Goal: Information Seeking & Learning: Learn about a topic

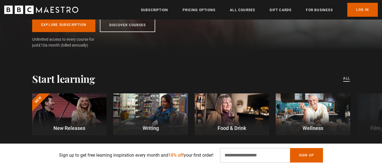
click at [345, 79] on link "All courses" at bounding box center [346, 79] width 7 height 6
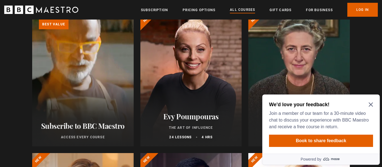
click at [370, 105] on icon "Close Maze Prompt" at bounding box center [371, 105] width 4 height 4
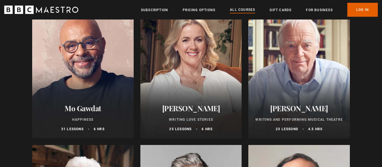
scroll to position [1072, 0]
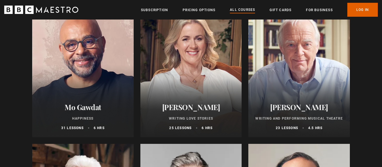
click at [242, 92] on ul "**********" at bounding box center [191, 141] width 318 height 2248
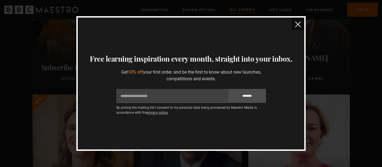
scroll to position [0, 0]
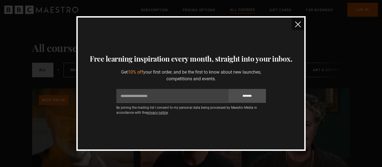
click at [299, 23] on img "close" at bounding box center [298, 25] width 6 height 6
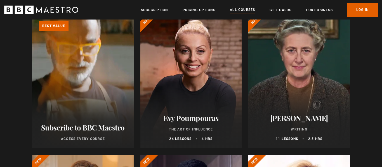
scroll to position [76, 0]
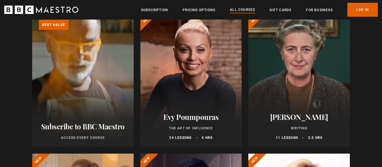
click at [216, 113] on h2 "Evy Poumpouras" at bounding box center [191, 117] width 88 height 9
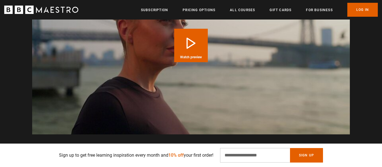
scroll to position [633, 0]
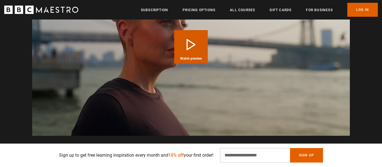
click at [193, 44] on button "Play Course overview for The Art of Influence with Evy Poumpouras Watch preview" at bounding box center [191, 47] width 34 height 34
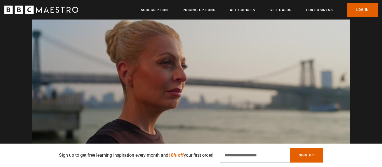
scroll to position [0, 806]
